Goal: Task Accomplishment & Management: Manage account settings

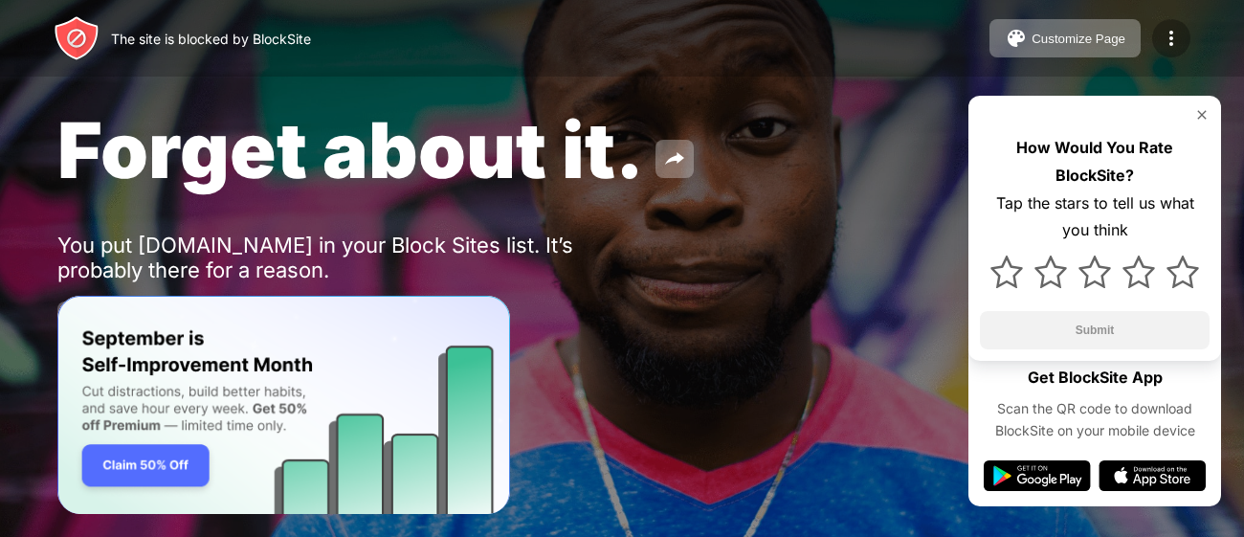
click at [1176, 32] on img at bounding box center [1171, 38] width 23 height 23
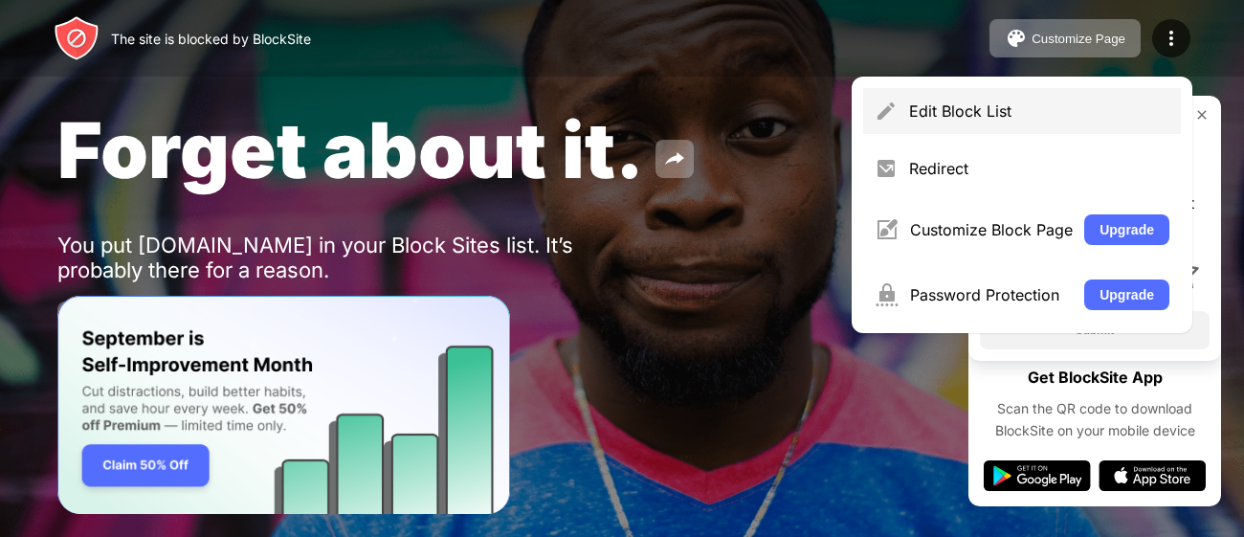
click at [1097, 110] on div "Edit Block List" at bounding box center [1039, 110] width 260 height 19
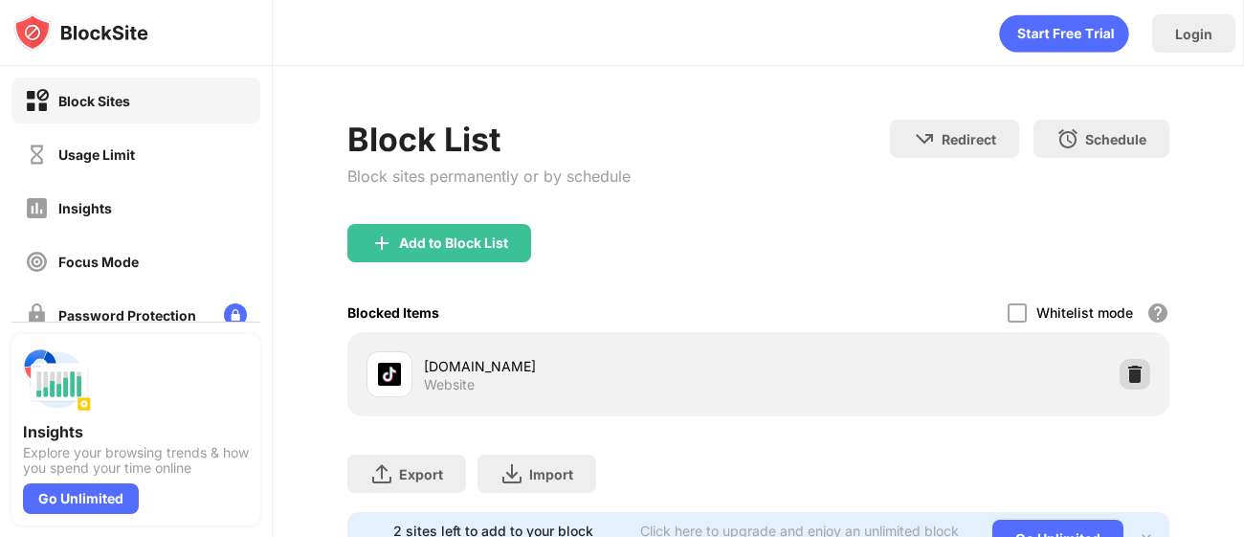
click at [1136, 371] on img at bounding box center [1134, 374] width 19 height 19
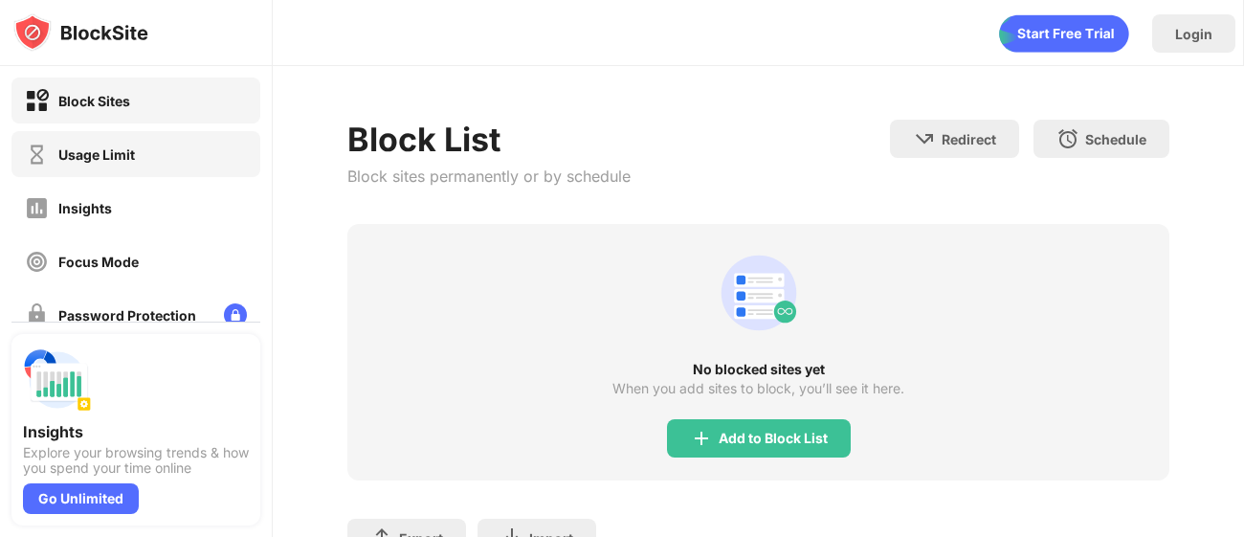
click at [218, 143] on div "Usage Limit" at bounding box center [135, 154] width 249 height 46
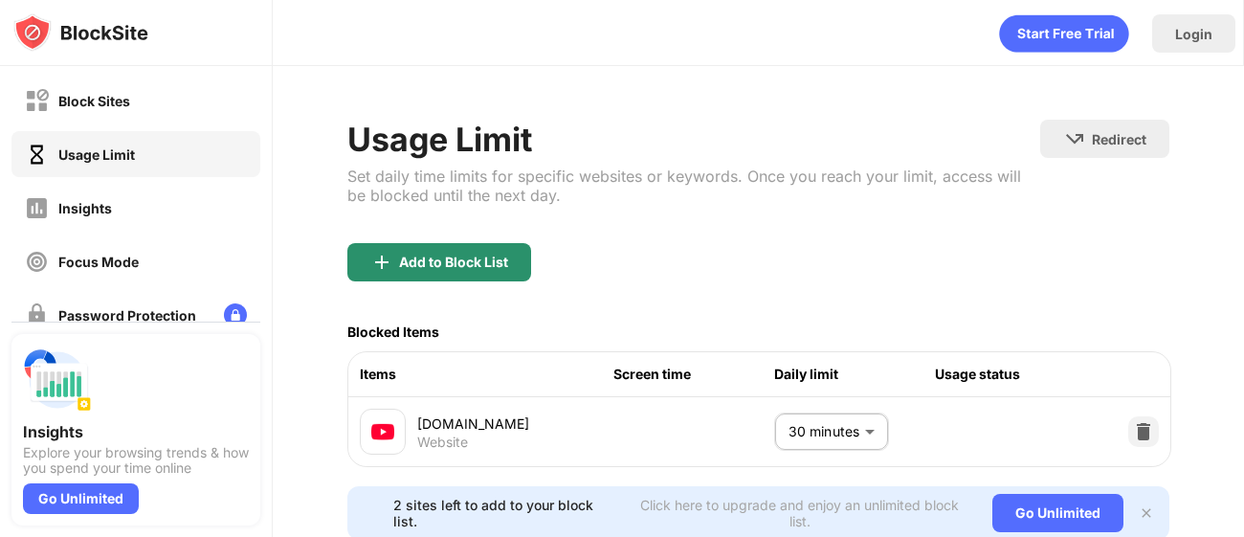
click at [521, 264] on div "Add to Block List" at bounding box center [439, 262] width 184 height 38
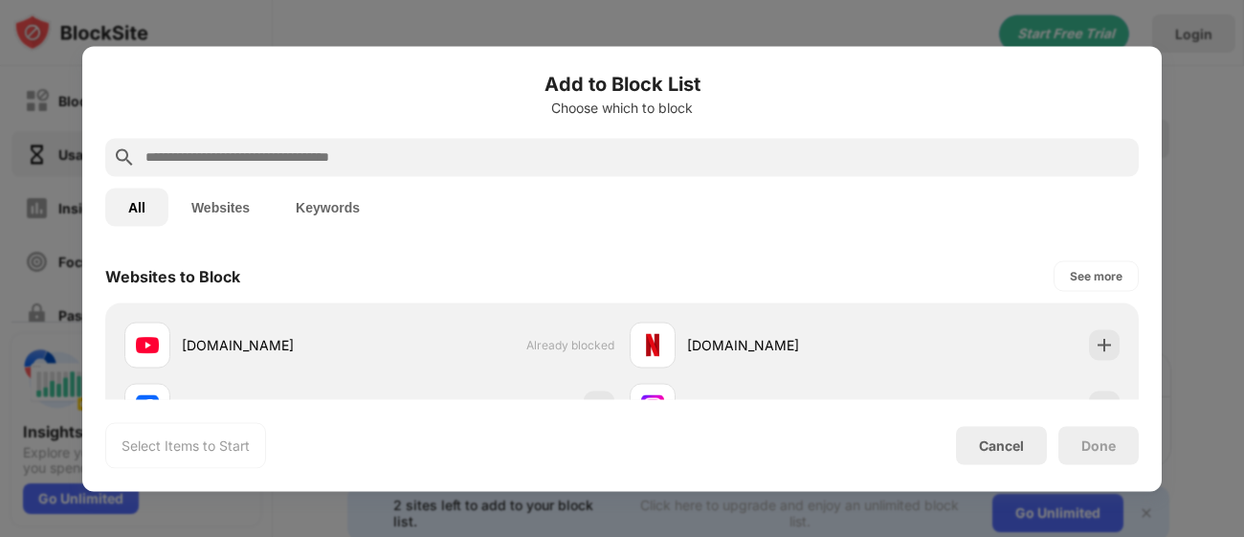
click at [344, 159] on input "text" at bounding box center [638, 156] width 988 height 23
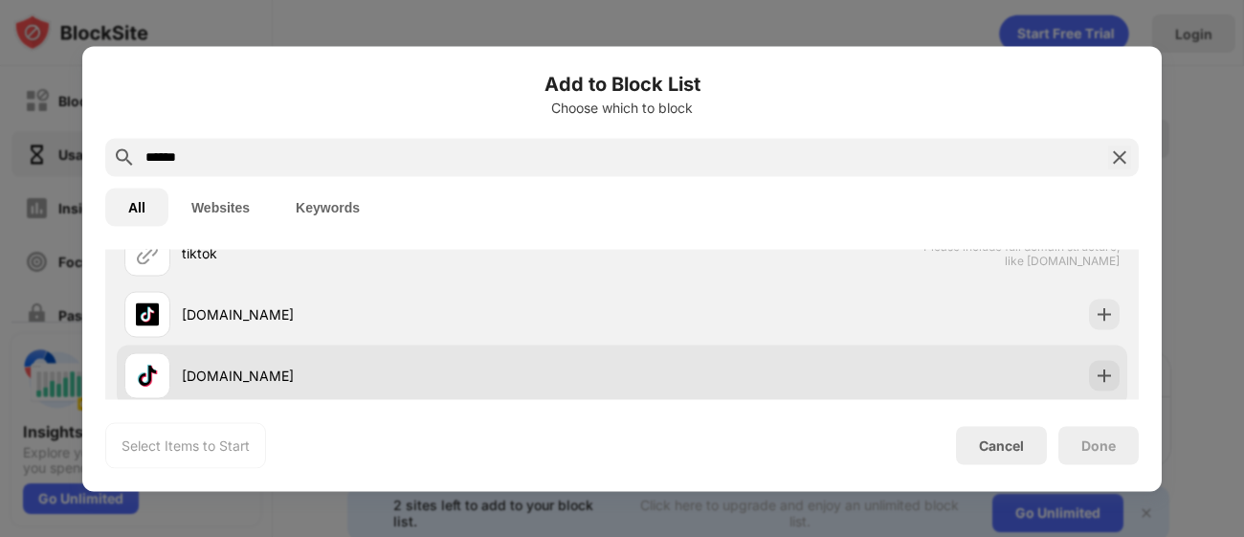
scroll to position [84, 0]
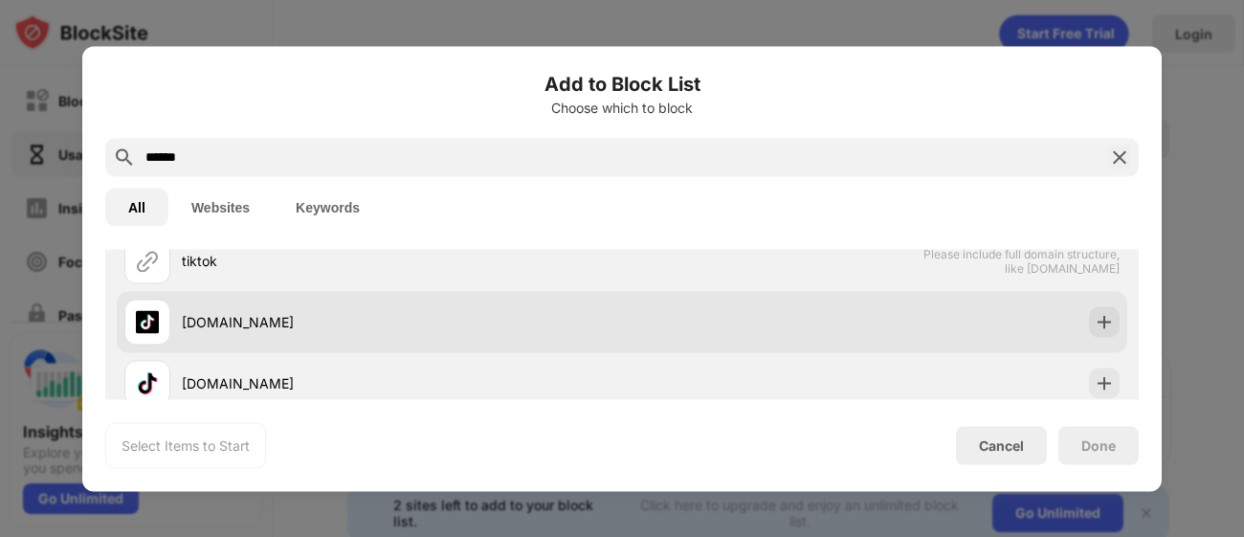
type input "******"
click at [303, 313] on div "[DOMAIN_NAME]" at bounding box center [402, 322] width 440 height 20
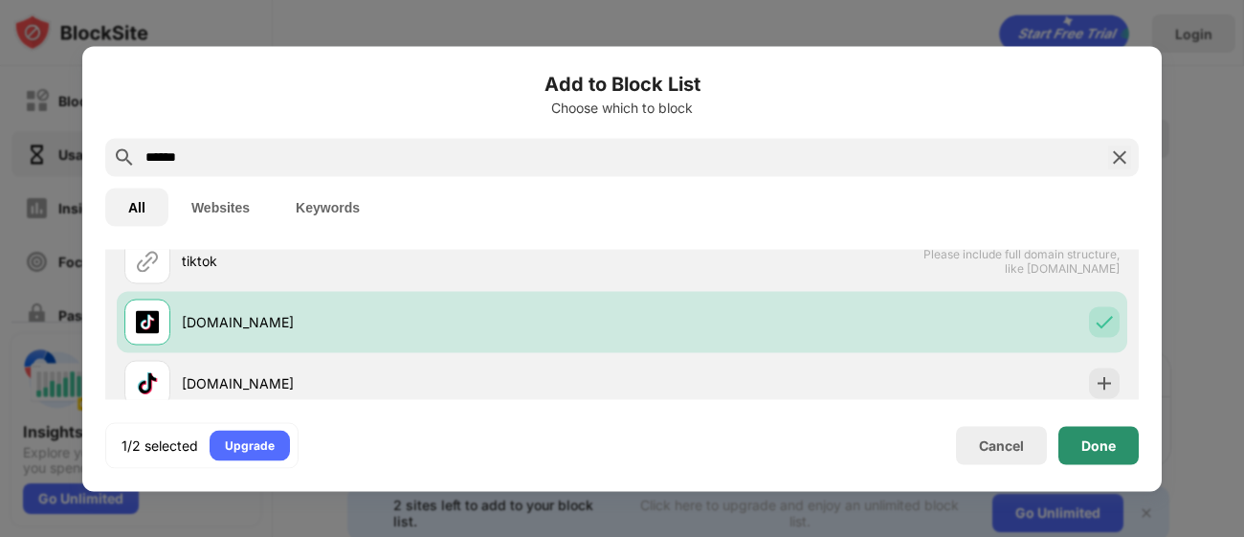
click at [1079, 434] on div "Done" at bounding box center [1098, 445] width 80 height 38
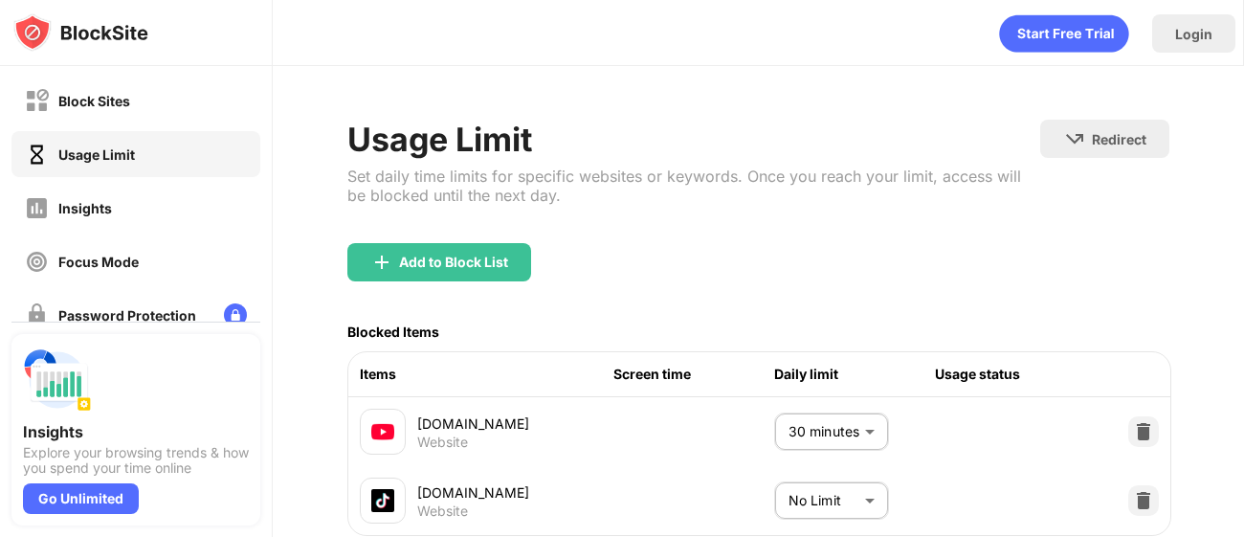
click at [812, 490] on body "Block Sites Usage Limit Insights Focus Mode Password Protection Custom Block Pa…" at bounding box center [622, 268] width 1244 height 537
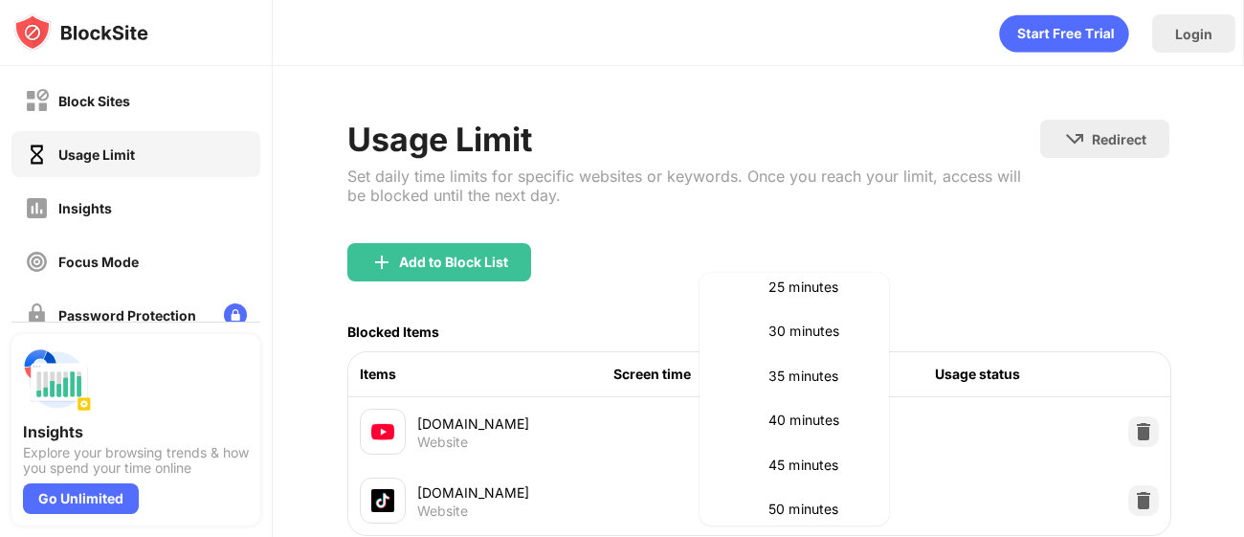
scroll to position [253, 0]
click at [793, 418] on p "40 minutes" at bounding box center [817, 416] width 98 height 21
type input "**"
